Goal: Navigation & Orientation: Find specific page/section

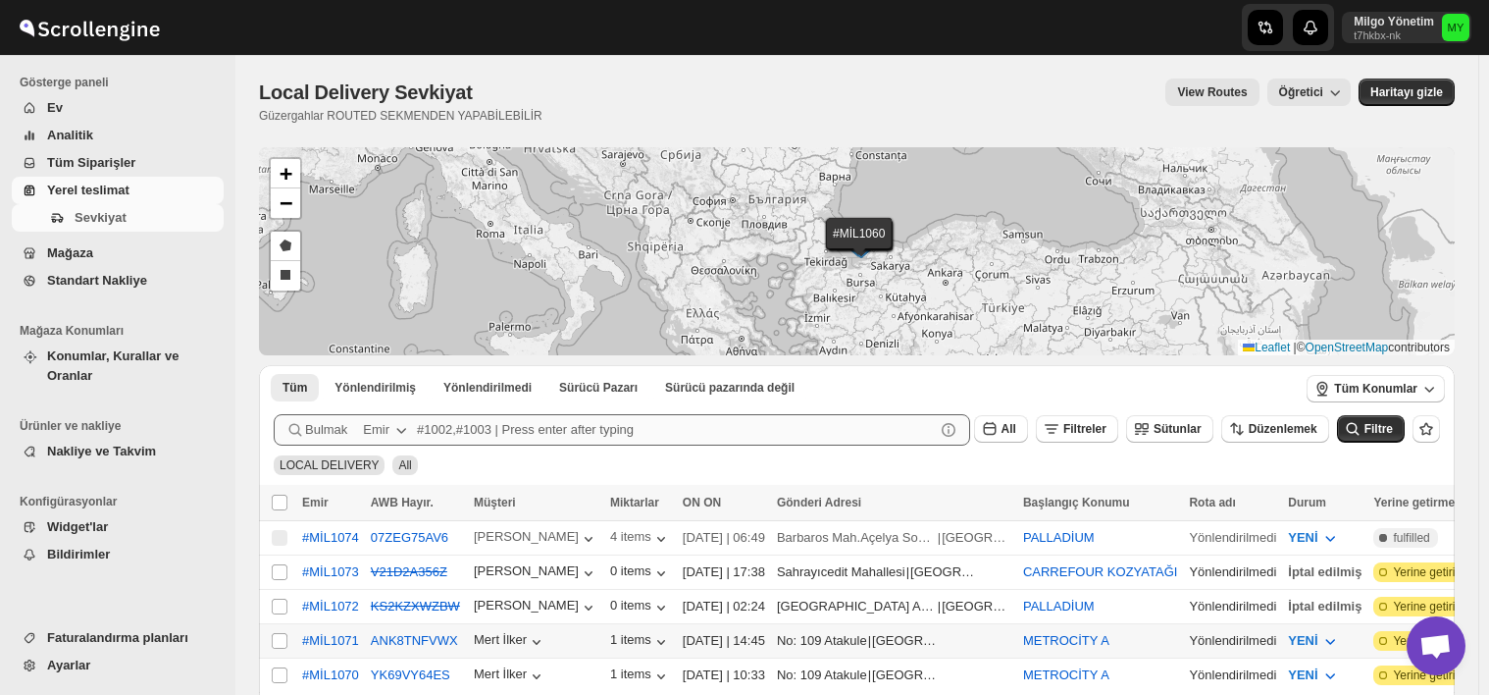
scroll to position [196, 0]
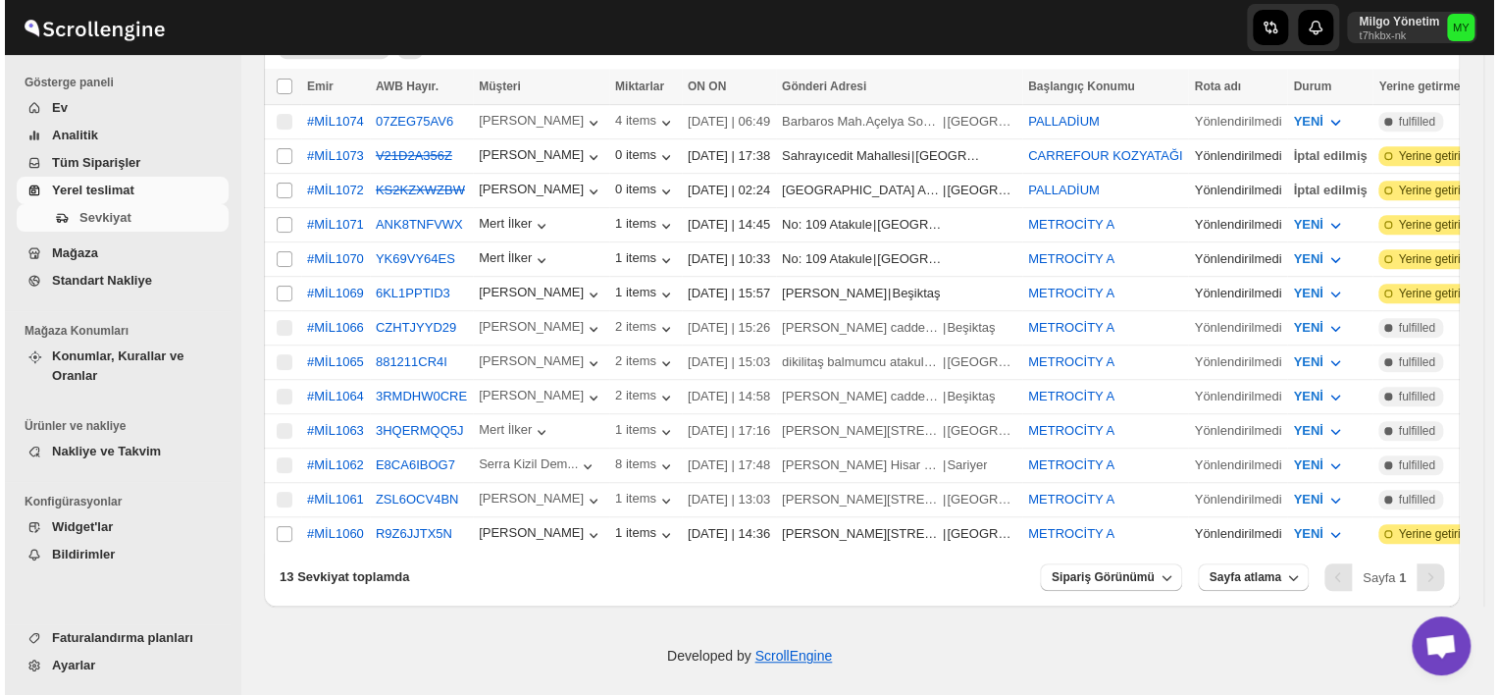
scroll to position [318, 0]
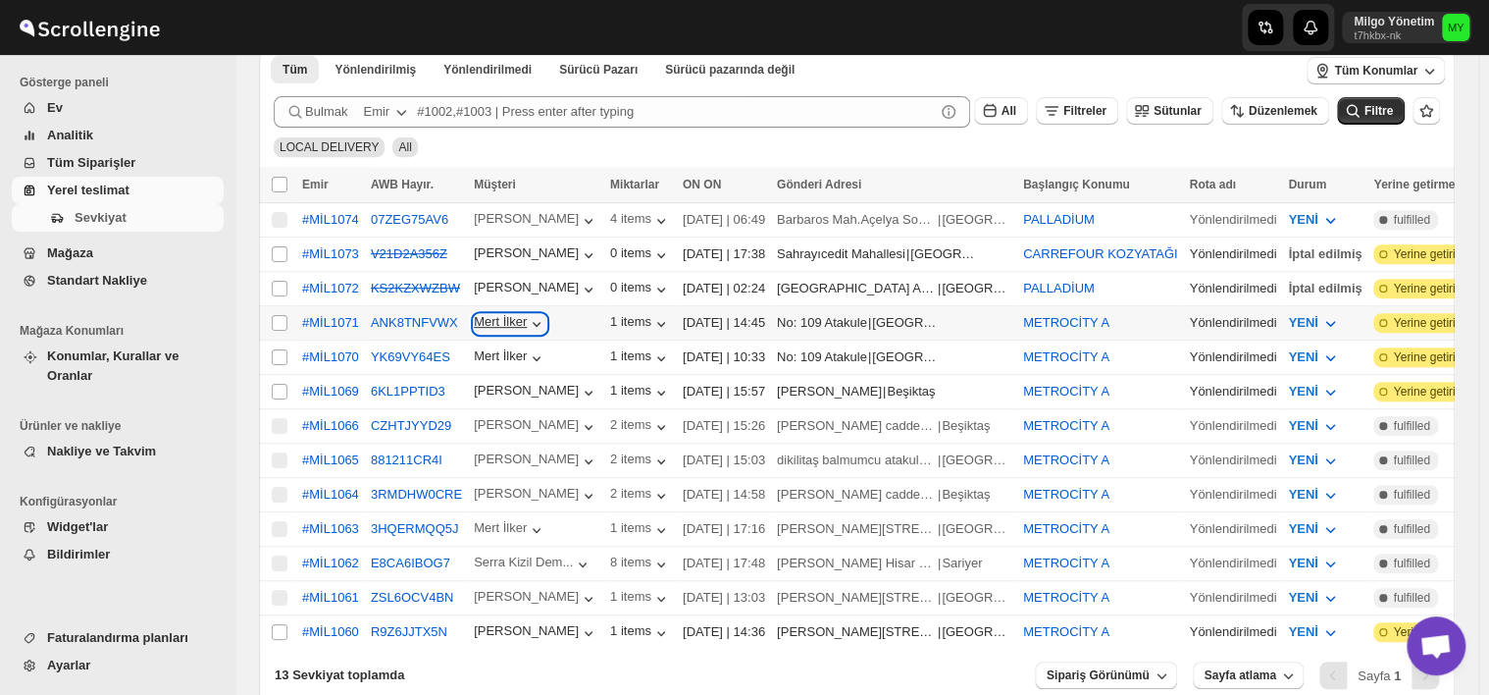
click at [532, 317] on icon "button" at bounding box center [537, 324] width 20 height 20
click at [387, 316] on button "ANK8TNFVWX" at bounding box center [414, 322] width 87 height 15
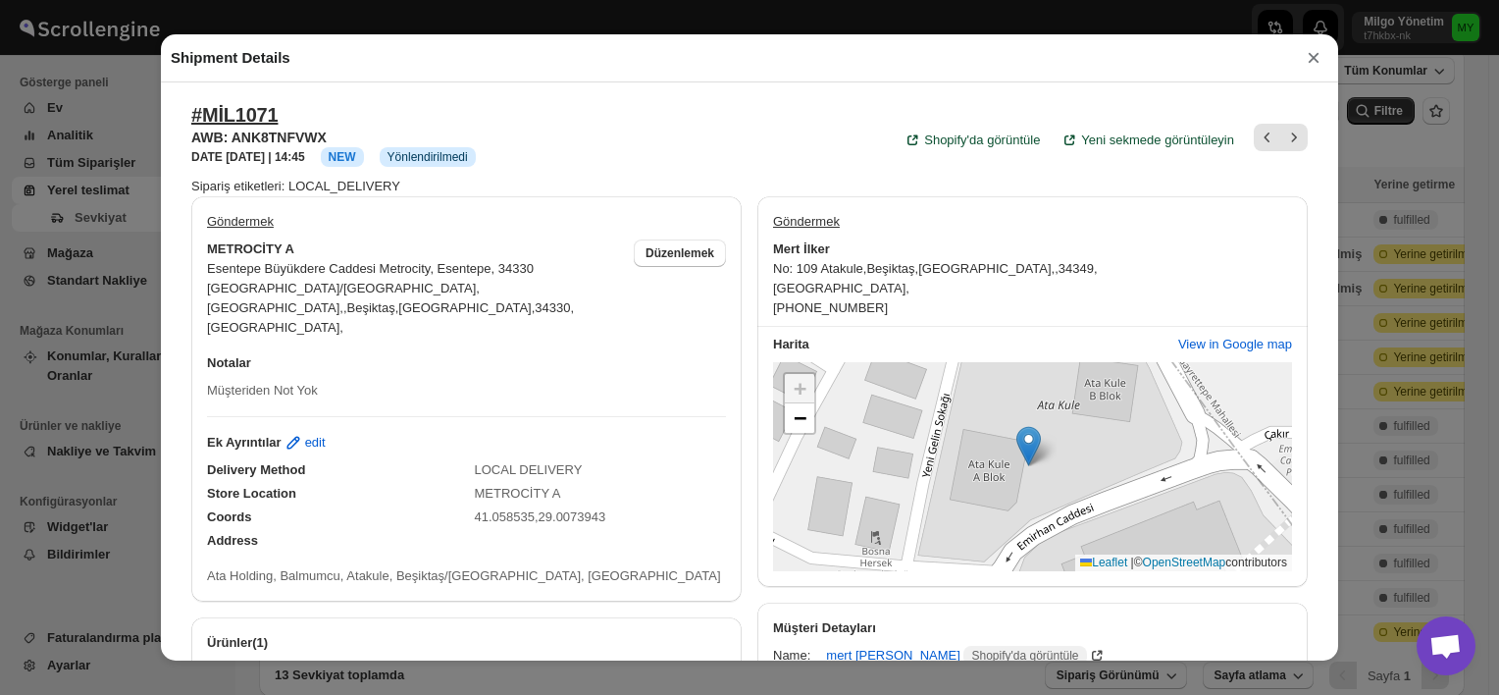
click at [1306, 70] on button "×" at bounding box center [1313, 57] width 29 height 27
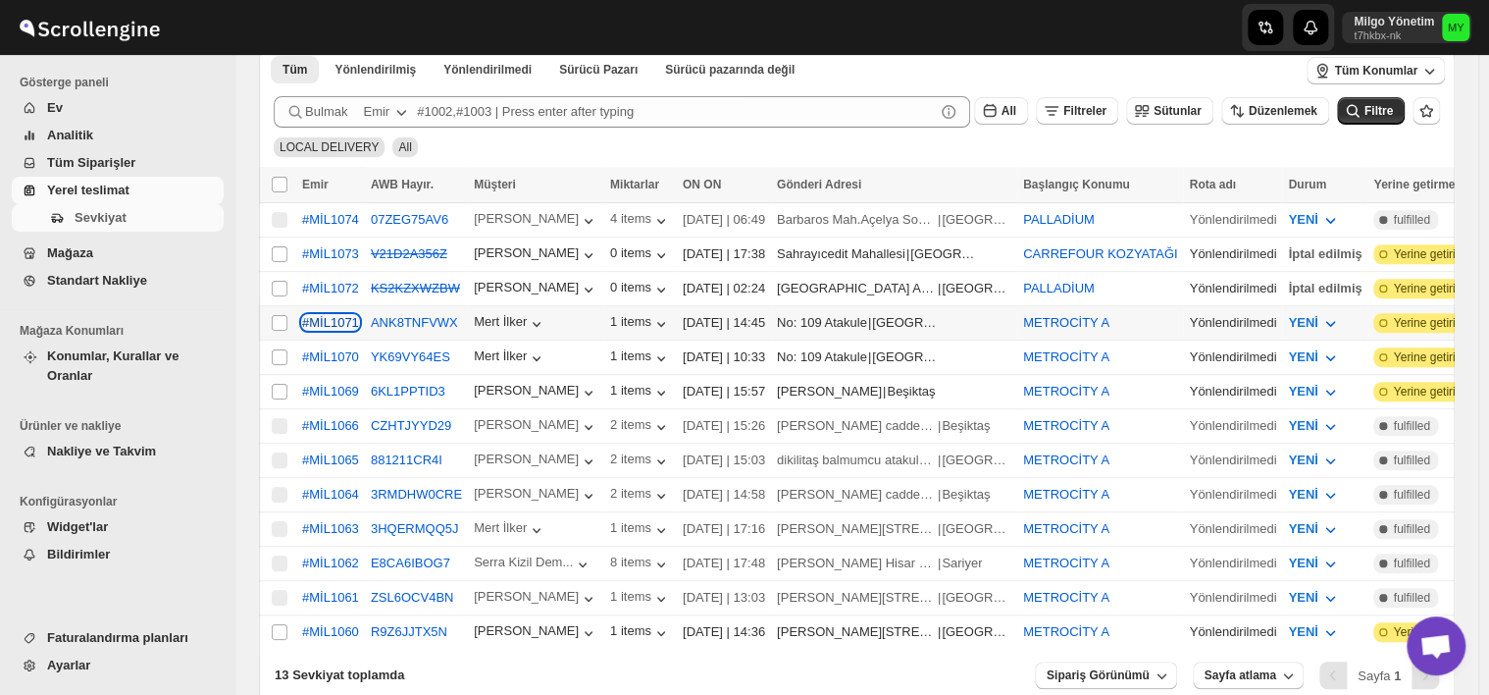
click at [315, 318] on div "#MİL1071" at bounding box center [330, 322] width 57 height 15
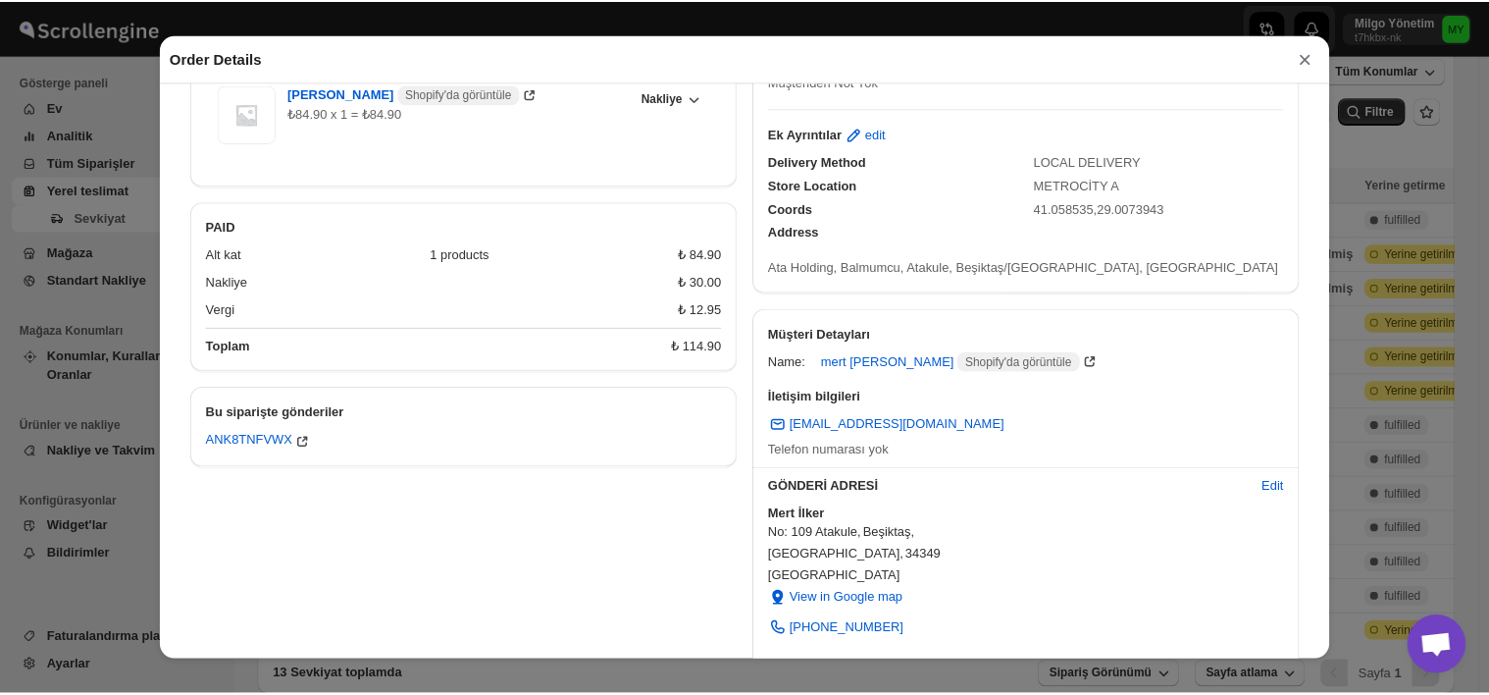
scroll to position [0, 0]
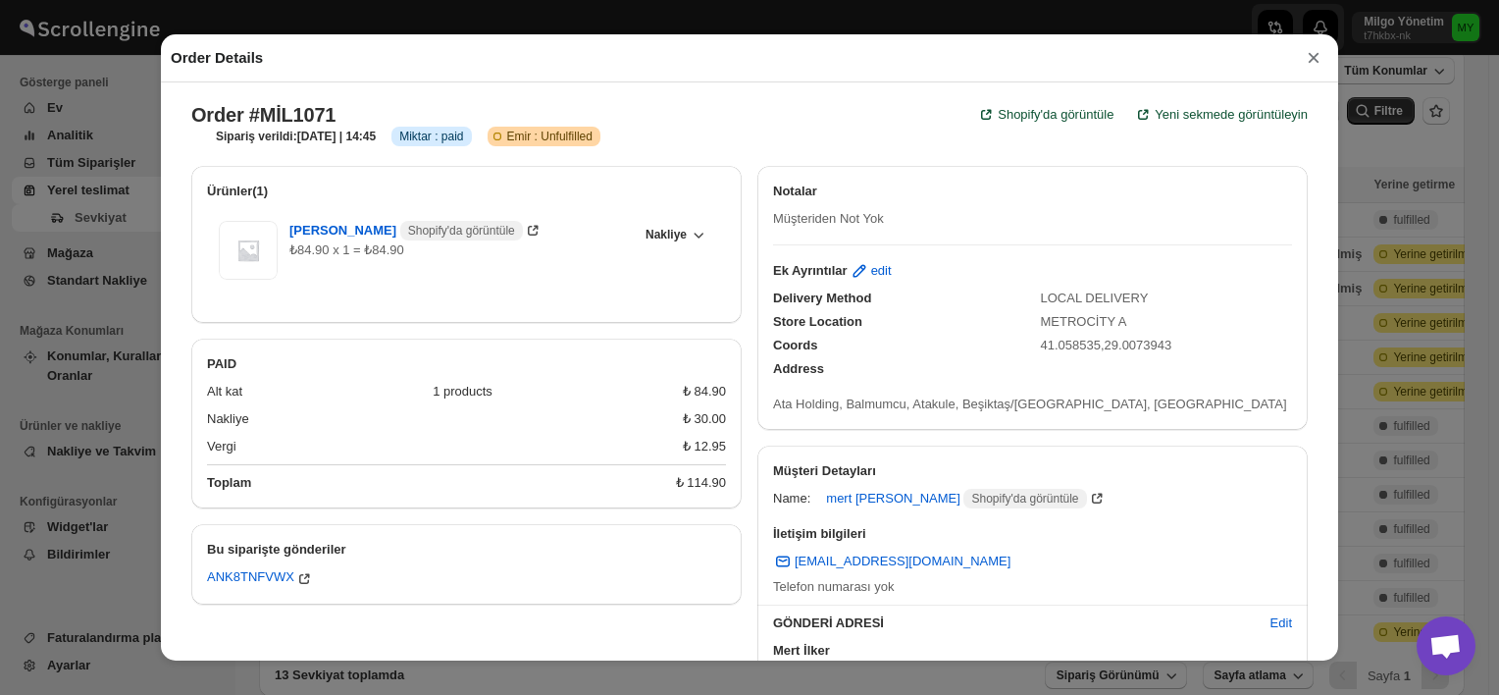
click at [1324, 61] on button "×" at bounding box center [1313, 57] width 29 height 27
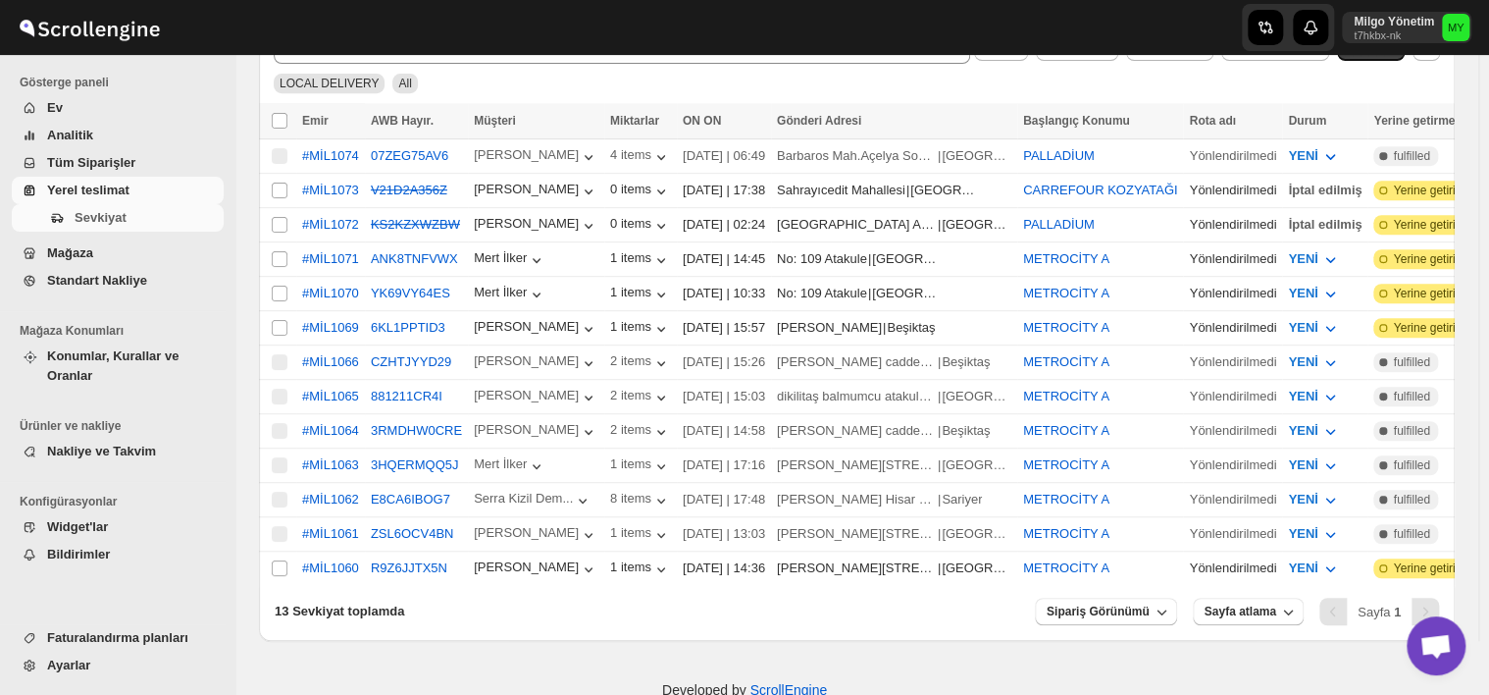
scroll to position [416, 0]
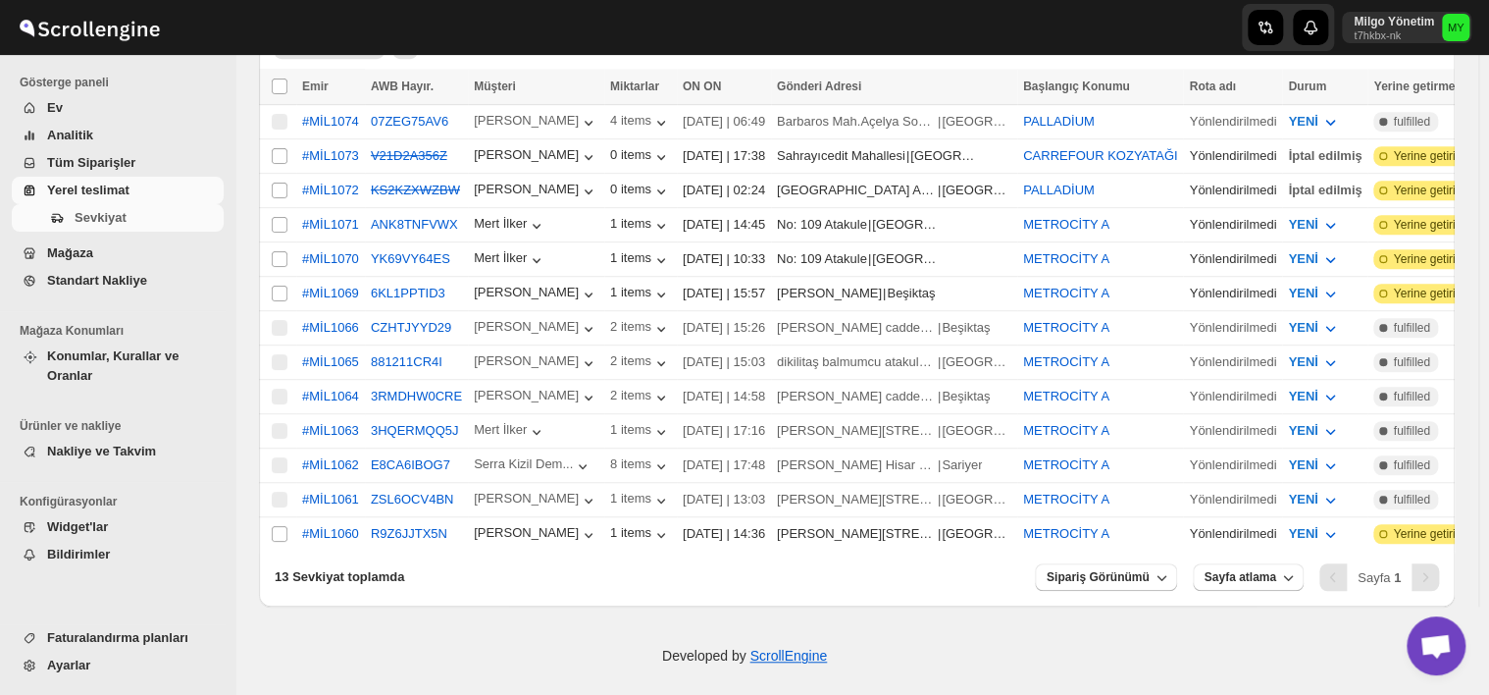
click at [129, 639] on span "Faturalandırma planları" at bounding box center [117, 637] width 141 height 15
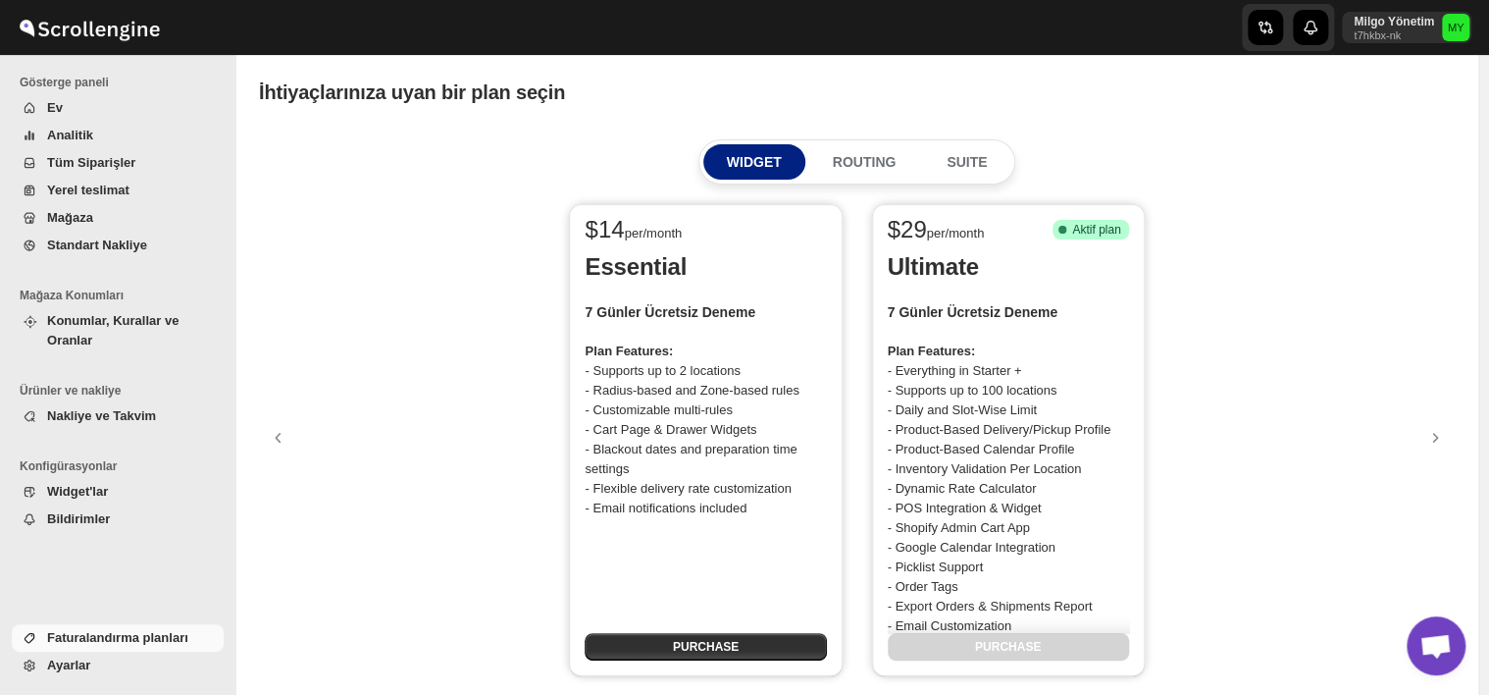
click at [79, 250] on span "Standart Nakliye" at bounding box center [97, 244] width 100 height 15
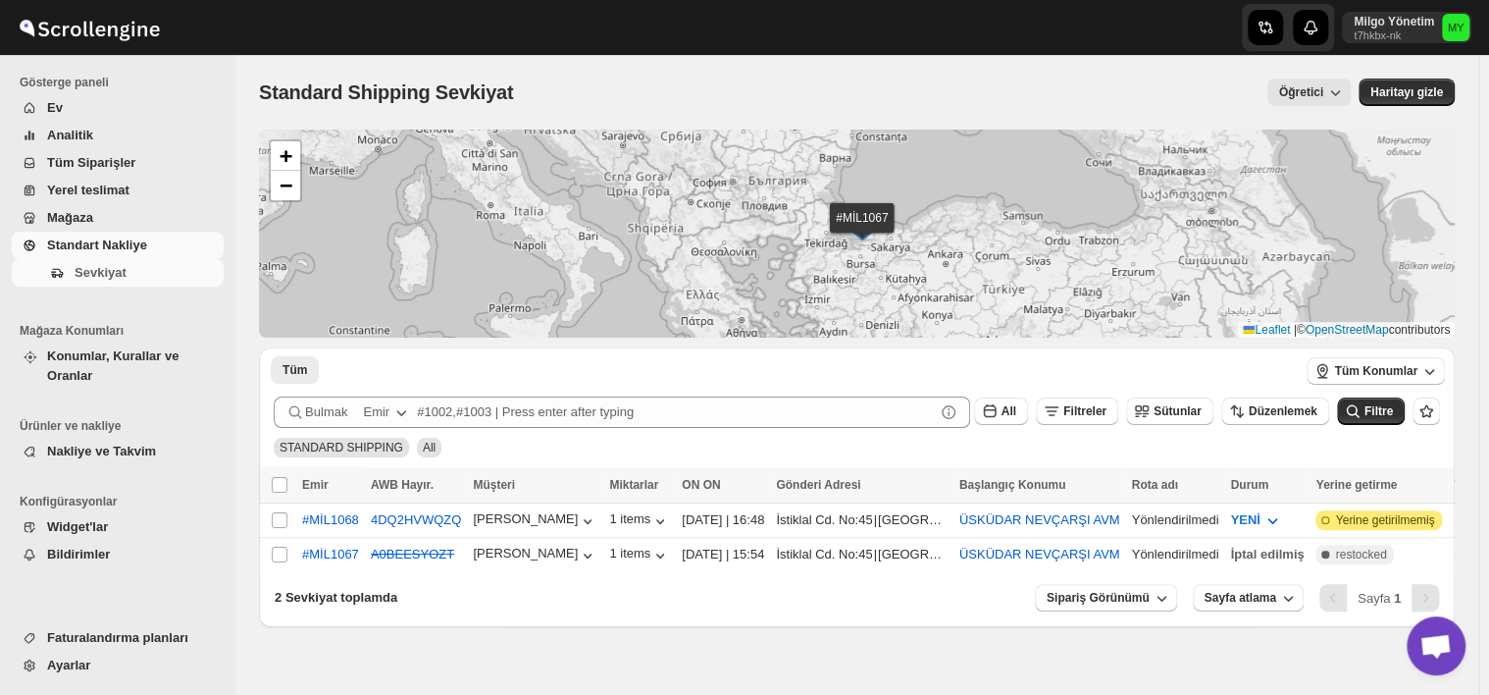
click at [72, 216] on span "Mağaza" at bounding box center [70, 217] width 46 height 15
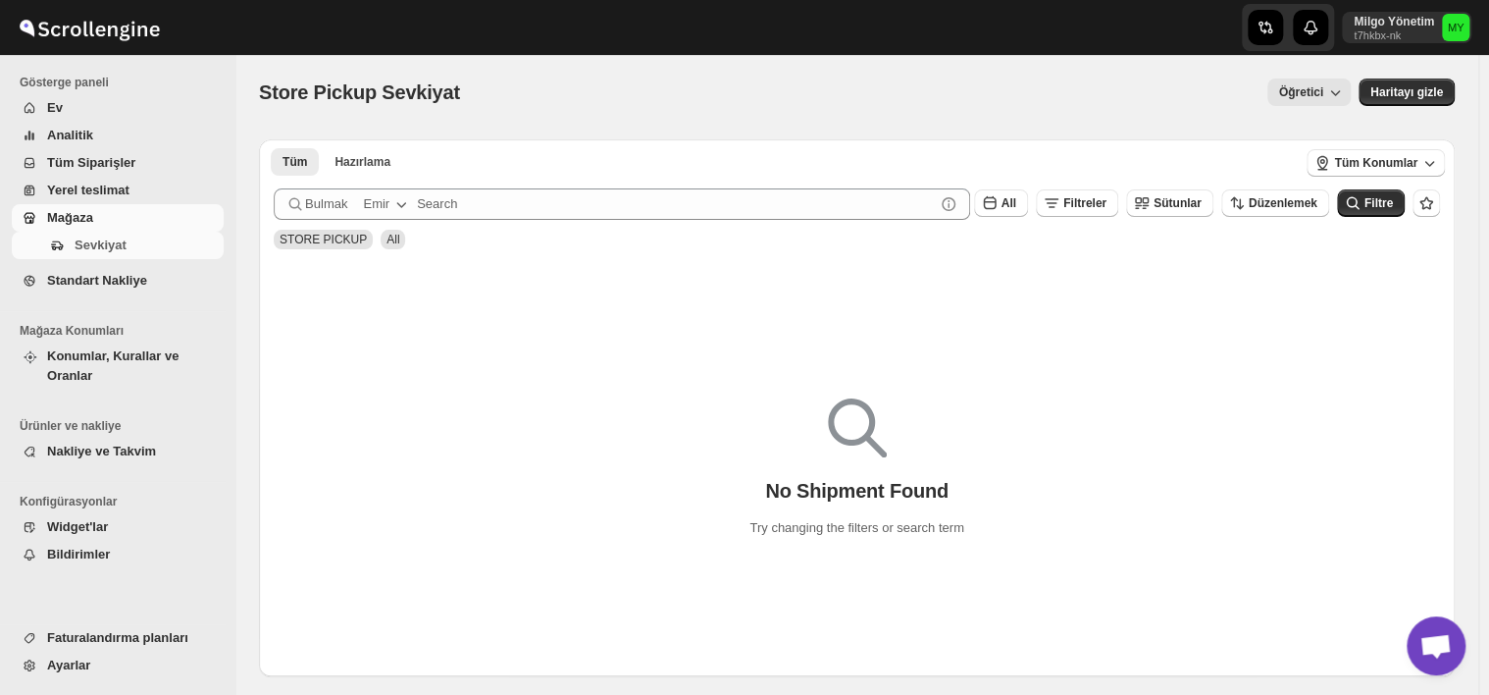
click at [73, 183] on span "Yerel teslimat" at bounding box center [88, 189] width 82 height 15
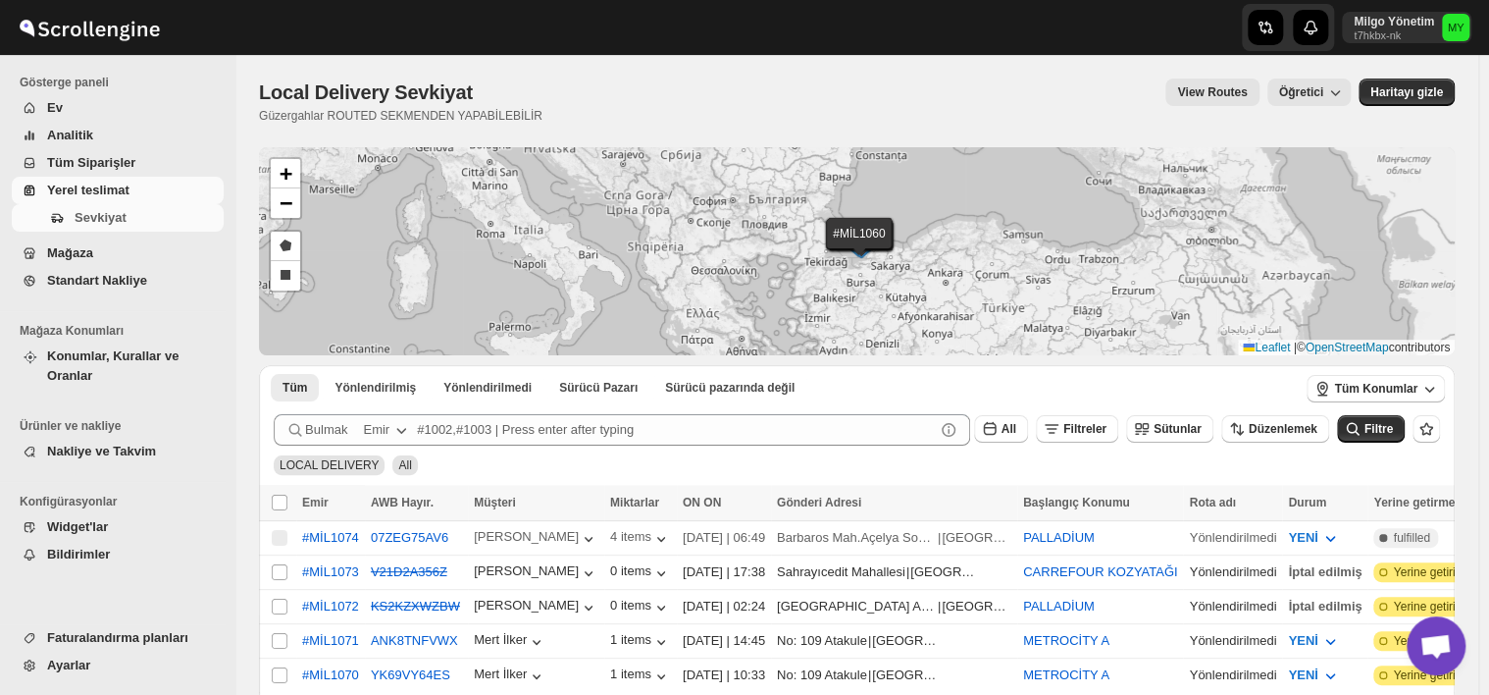
click at [74, 161] on span "Tüm Siparişler" at bounding box center [91, 162] width 88 height 15
